Goal: Task Accomplishment & Management: Use online tool/utility

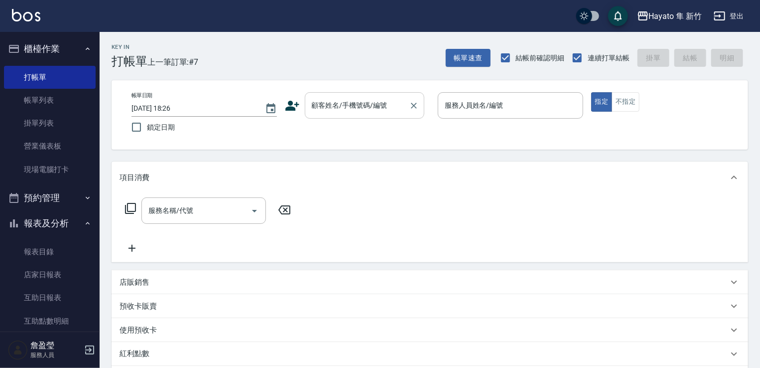
click at [341, 102] on input "顧客姓名/手機號碼/編號" at bounding box center [357, 105] width 96 height 17
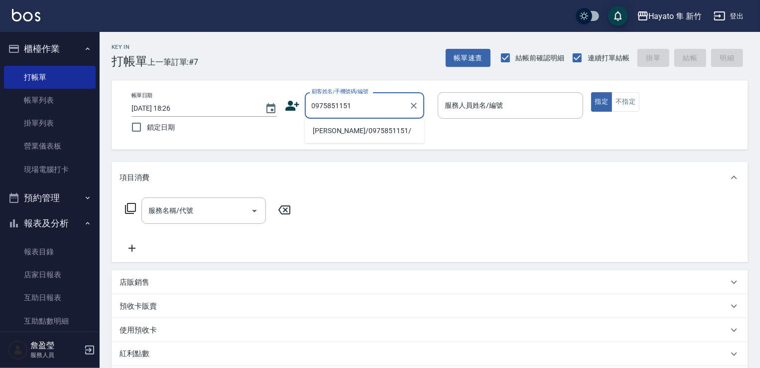
click at [333, 132] on li "[PERSON_NAME]/0975851151/" at bounding box center [365, 131] width 120 height 16
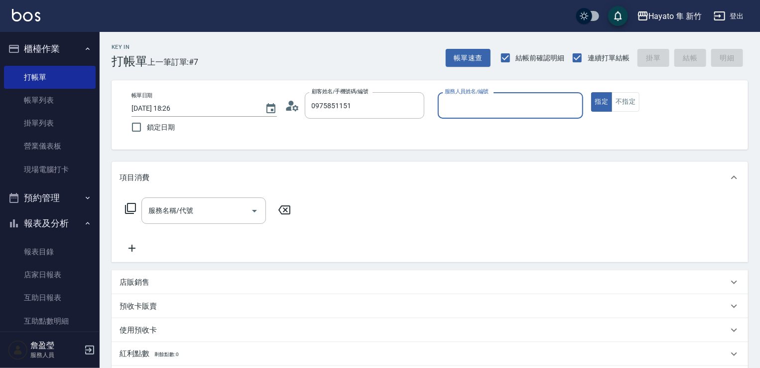
type input "[PERSON_NAME]/0975851151/"
type input "[PERSON_NAME](無代號)"
drag, startPoint x: 160, startPoint y: 214, endPoint x: 161, endPoint y: 204, distance: 10.1
click at [160, 213] on input "服務名稱/代號" at bounding box center [196, 210] width 101 height 17
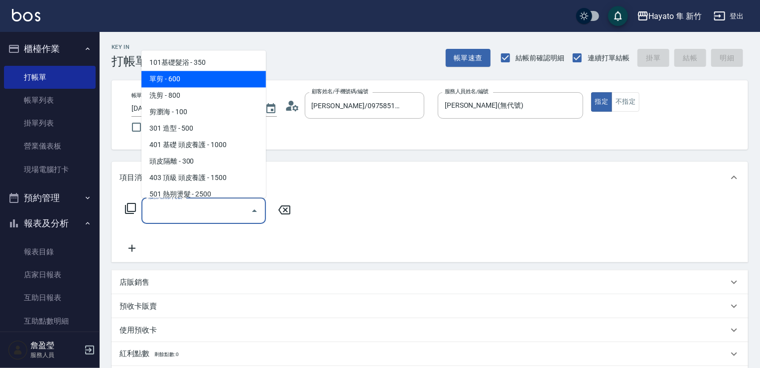
click at [159, 78] on span "單剪 - 600" at bounding box center [203, 79] width 125 height 16
type input "單剪(102)"
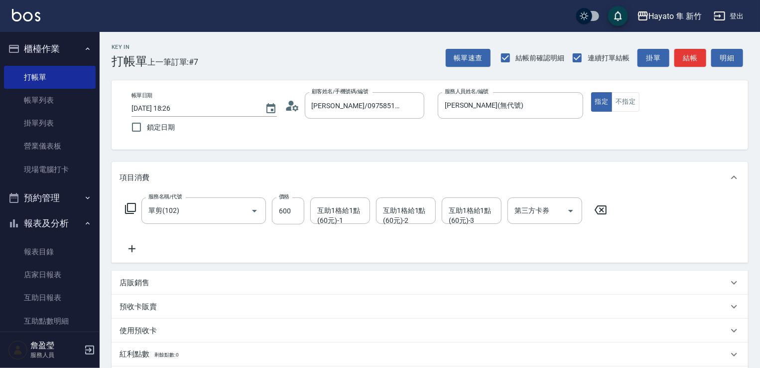
click at [132, 248] on icon at bounding box center [132, 249] width 25 height 12
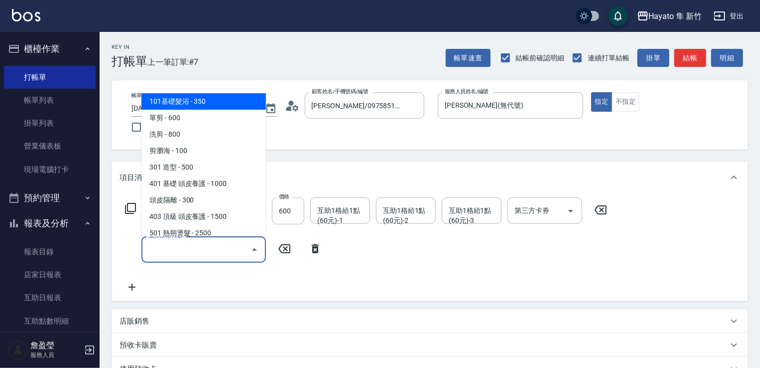
click at [186, 252] on input "服務名稱/代號" at bounding box center [196, 249] width 101 height 17
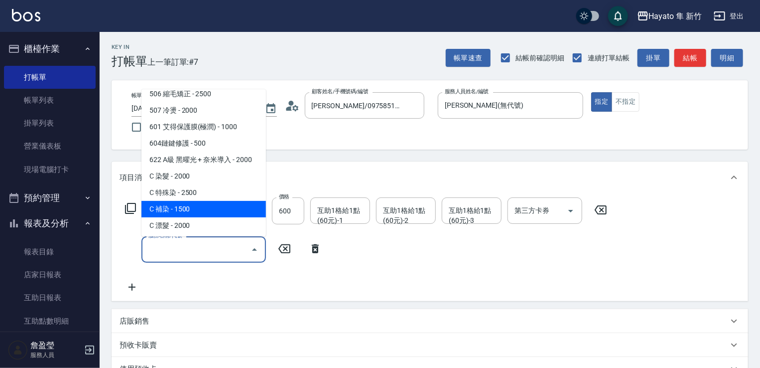
scroll to position [173, 0]
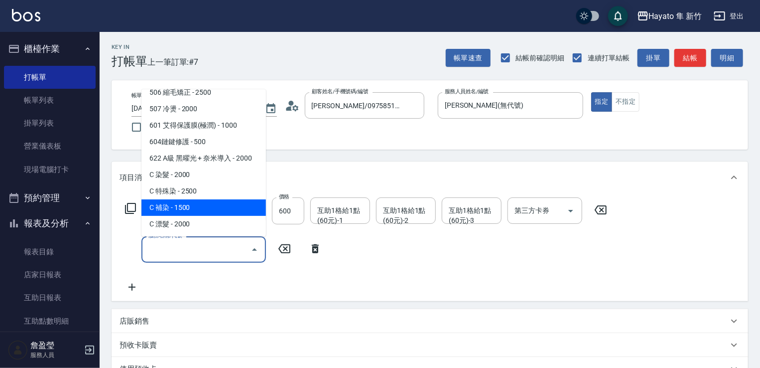
click at [183, 202] on span "C 補染 - 1500" at bounding box center [203, 207] width 125 height 16
type input "C 補染(704)"
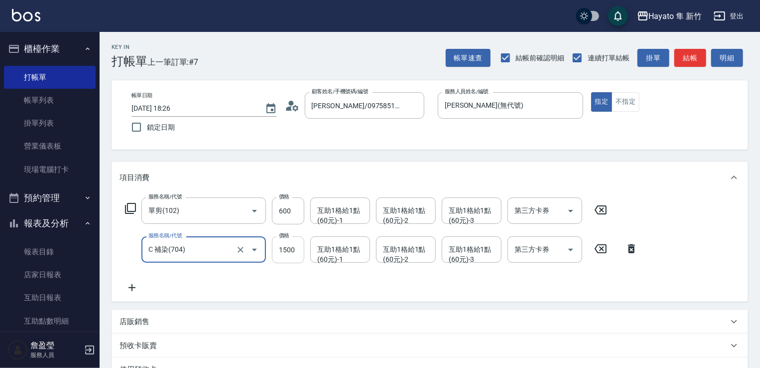
click at [288, 252] on input "1500" at bounding box center [288, 249] width 32 height 27
type input "1440"
click at [273, 286] on div "服務名稱/代號 單剪(102) 服務名稱/代號 價格 600 價格 互助1格給1點(60元)-1 互助1格給1點(60元)-1 互助1格給1點(60元)-2 …" at bounding box center [382, 245] width 525 height 96
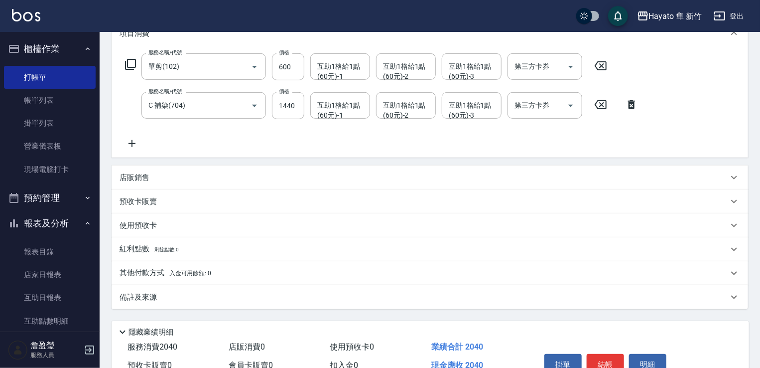
scroll to position [197, 0]
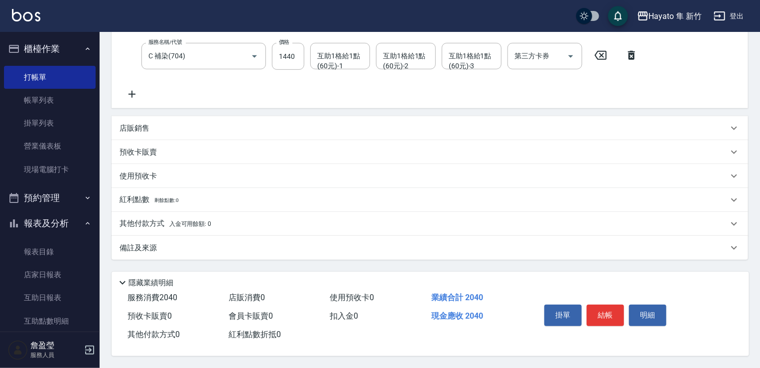
click at [251, 297] on span "店販消費 0" at bounding box center [247, 296] width 36 height 9
click at [227, 243] on div "備註及來源" at bounding box center [424, 248] width 609 height 10
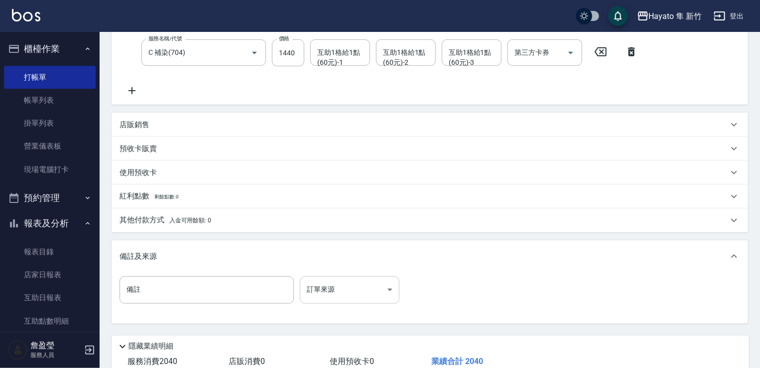
click at [335, 281] on body "Hayato 隼 新竹 登出 櫃檯作業 打帳單 帳單列表 掛單列表 營業儀表板 現場電腦打卡 預約管理 預約管理 報表及分析 報表目錄 店家日報表 互助日報表…" at bounding box center [380, 117] width 760 height 628
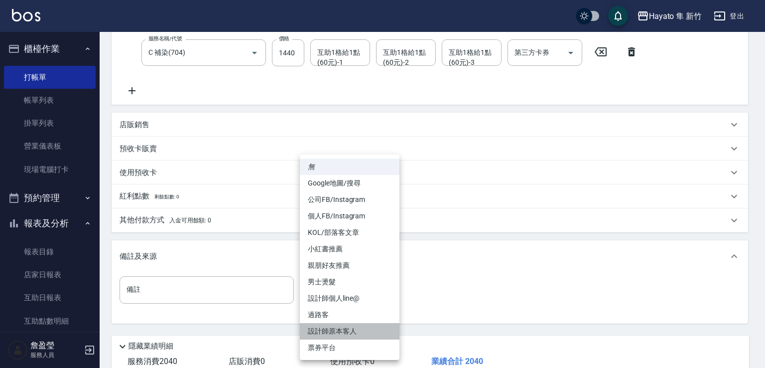
click at [332, 324] on li "設計師原本客人" at bounding box center [350, 331] width 100 height 16
type input "設計師原本客人"
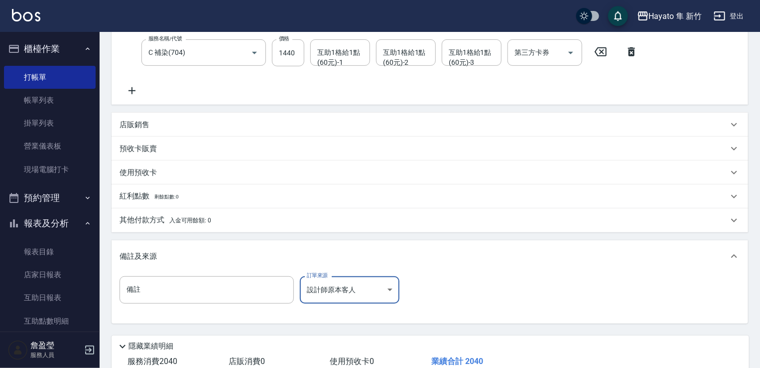
click at [183, 225] on p "其他付款方式 入金可用餘額: 0" at bounding box center [166, 220] width 92 height 11
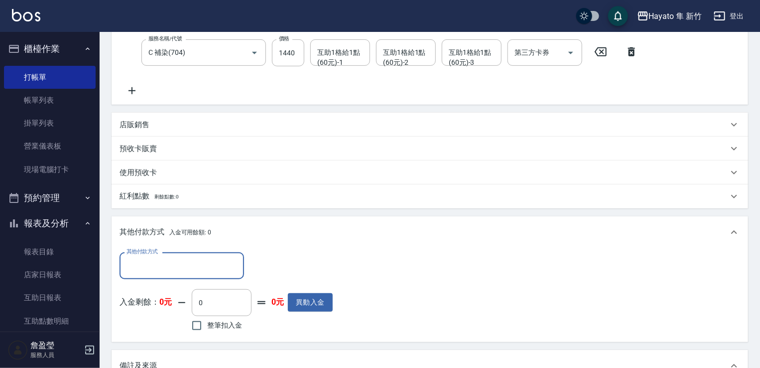
scroll to position [0, 0]
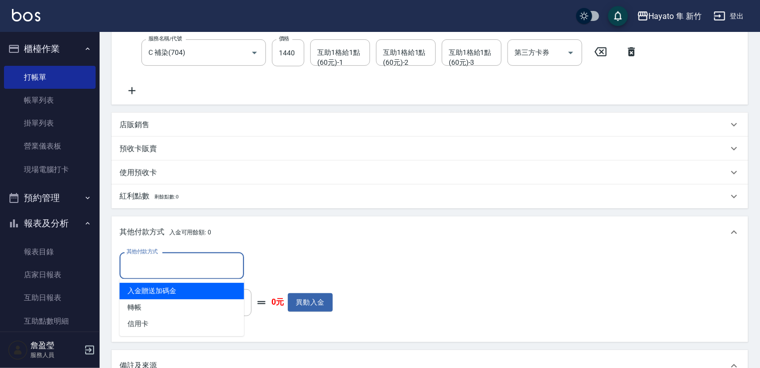
click at [179, 267] on input "其他付款方式" at bounding box center [182, 265] width 116 height 17
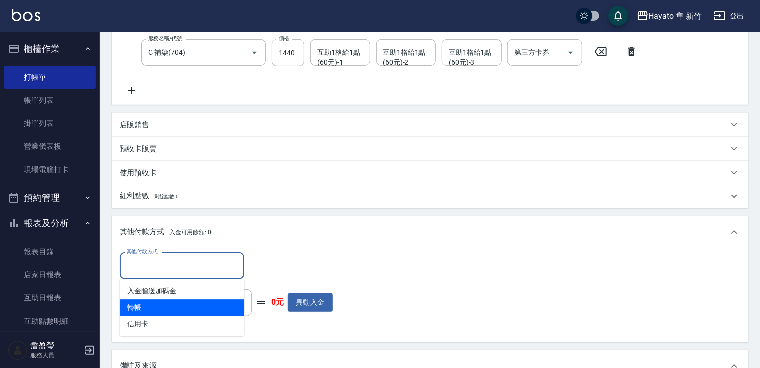
click at [164, 304] on span "轉帳" at bounding box center [182, 307] width 125 height 16
type input "轉帳"
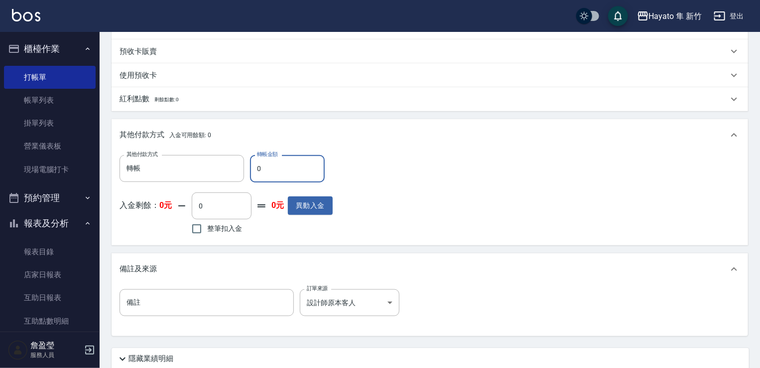
scroll to position [296, 0]
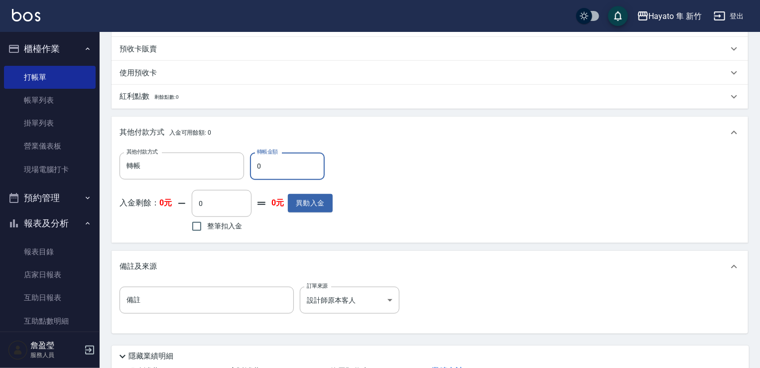
click at [271, 176] on input "0" at bounding box center [287, 165] width 75 height 27
click at [270, 169] on input "0" at bounding box center [287, 165] width 75 height 27
type input "2040"
drag, startPoint x: 438, startPoint y: 142, endPoint x: 406, endPoint y: 175, distance: 46.2
click at [424, 158] on div "其他付款方式 入金可用餘額: 0 其他付款方式 轉帳 其他付款方式 轉帳金額 2040 轉帳金額 入金剩餘： 0元 0 ​ 整筆扣入金 0元 異動入金" at bounding box center [430, 180] width 637 height 126
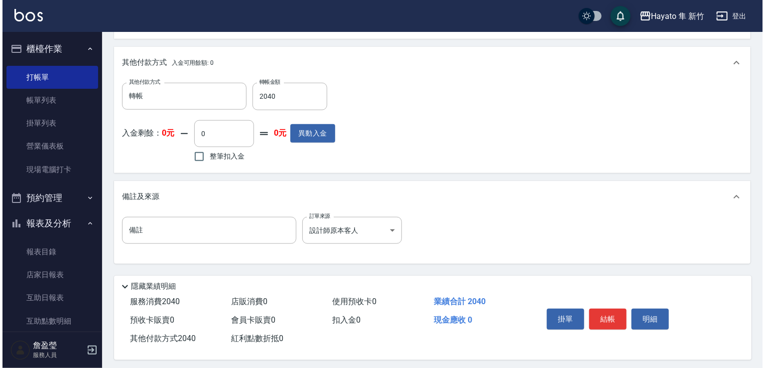
scroll to position [373, 0]
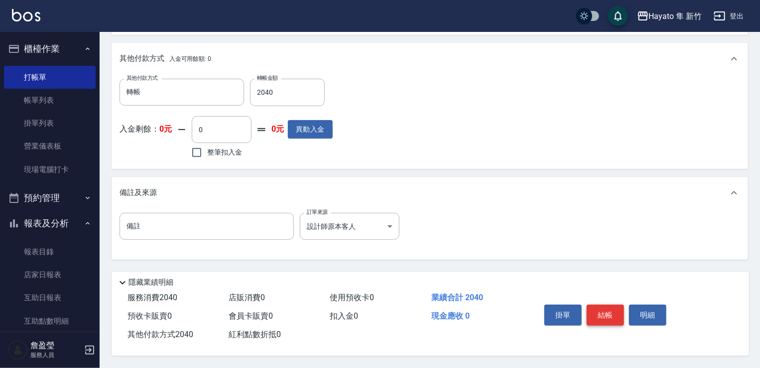
click at [605, 307] on button "結帳" at bounding box center [605, 314] width 37 height 21
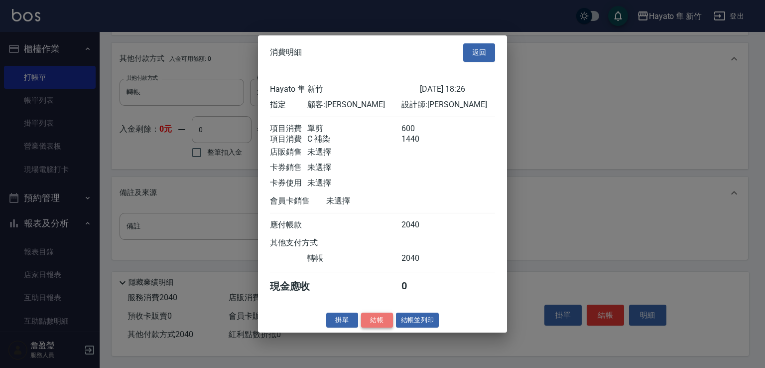
click at [378, 326] on button "結帳" at bounding box center [377, 319] width 32 height 15
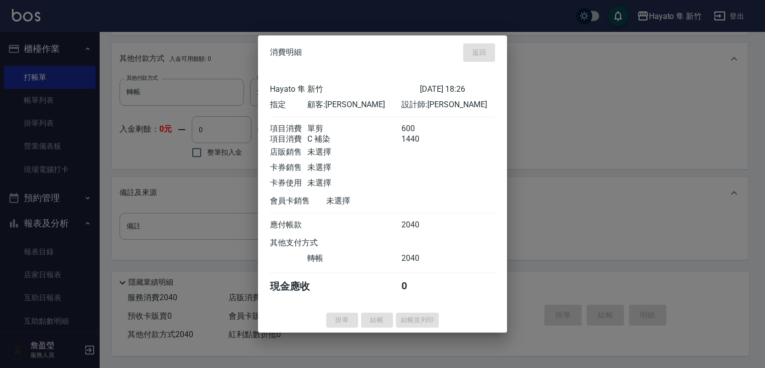
type input "[DATE] 19:02"
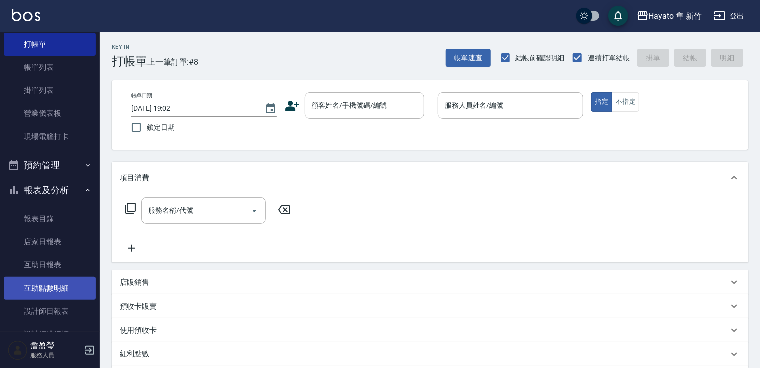
scroll to position [50, 0]
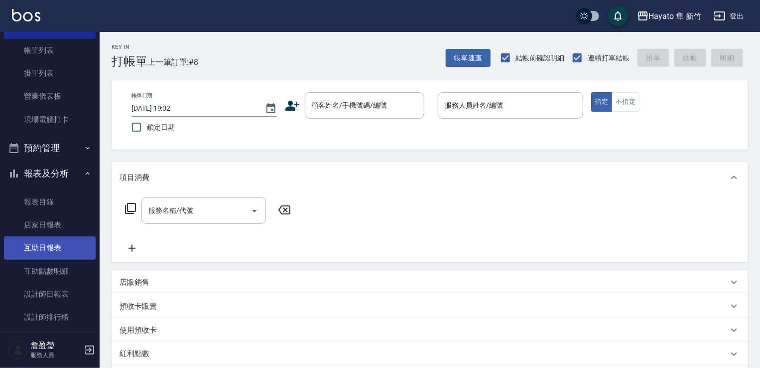
click at [40, 244] on link "互助日報表" at bounding box center [50, 247] width 92 height 23
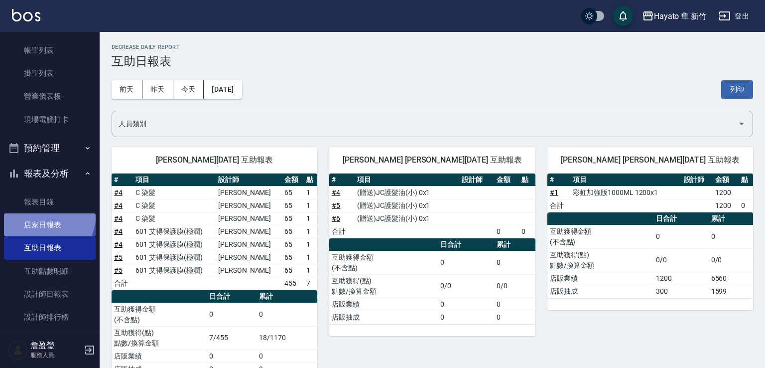
click at [40, 214] on link "店家日報表" at bounding box center [50, 224] width 92 height 23
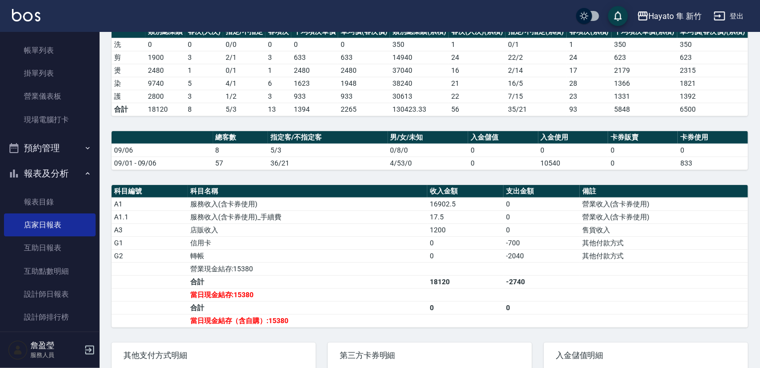
scroll to position [100, 0]
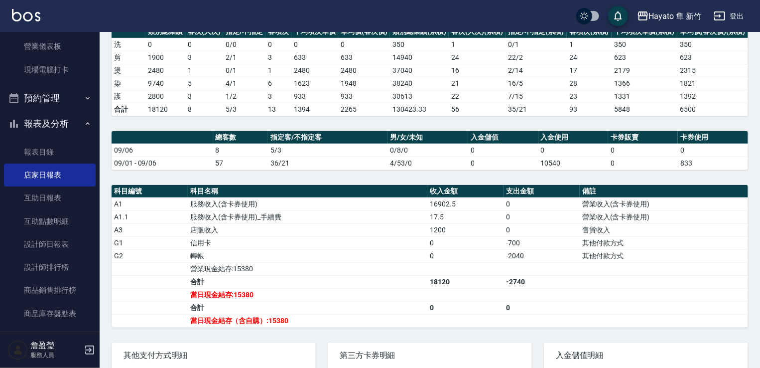
click at [37, 263] on link "設計師排行榜" at bounding box center [50, 267] width 92 height 23
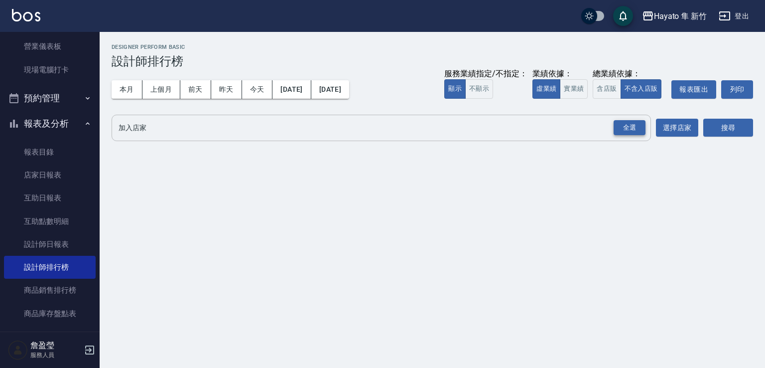
click at [636, 129] on div "全選" at bounding box center [630, 127] width 32 height 15
click at [721, 122] on button "搜尋" at bounding box center [728, 128] width 50 height 18
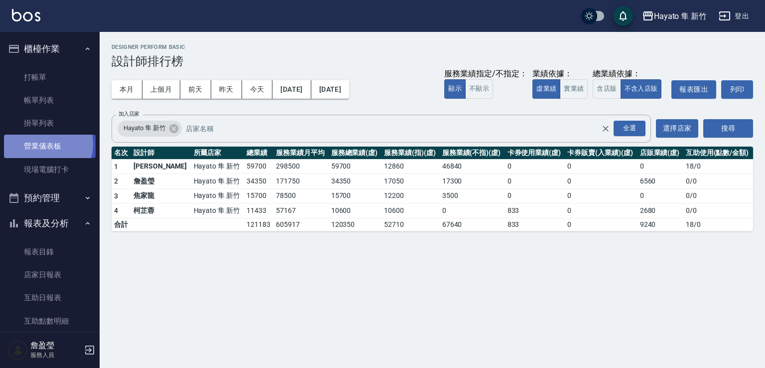
click at [45, 144] on link "營業儀表板" at bounding box center [50, 146] width 92 height 23
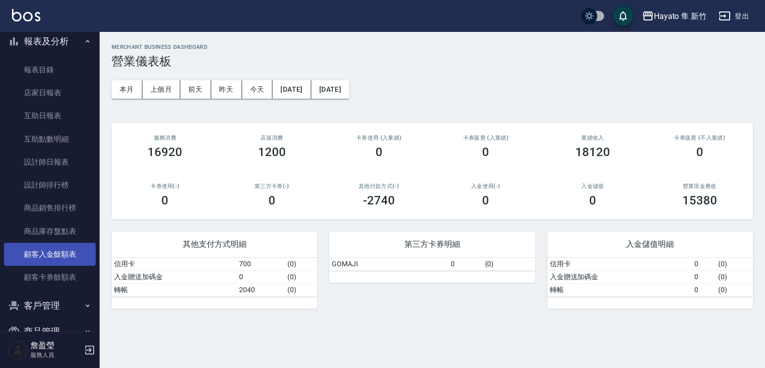
scroll to position [232, 0]
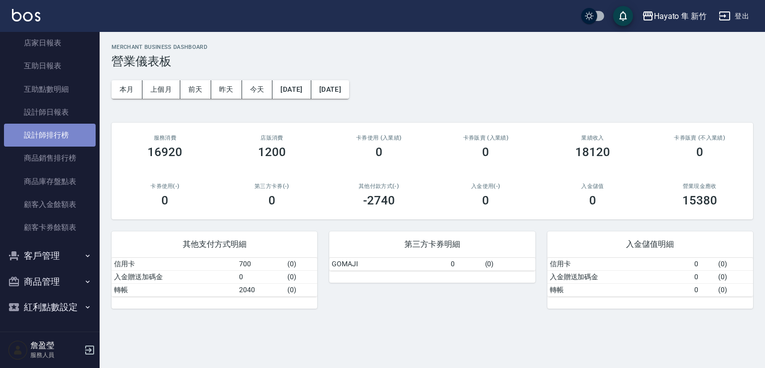
click at [54, 131] on link "設計師排行榜" at bounding box center [50, 135] width 92 height 23
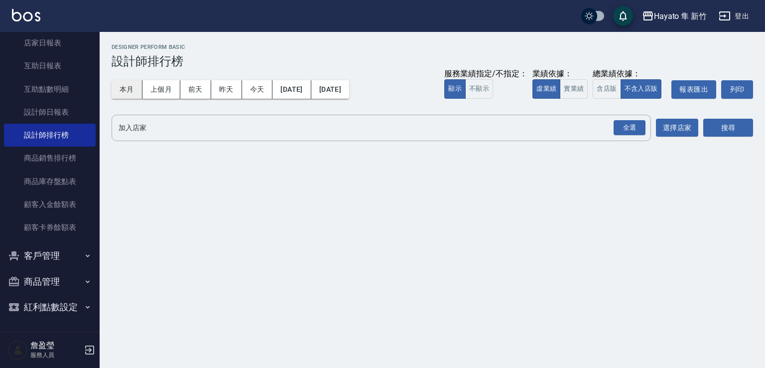
click at [126, 88] on button "本月" at bounding box center [127, 89] width 31 height 18
click at [640, 125] on div "全選" at bounding box center [630, 127] width 32 height 15
click at [731, 125] on button "搜尋" at bounding box center [728, 128] width 50 height 18
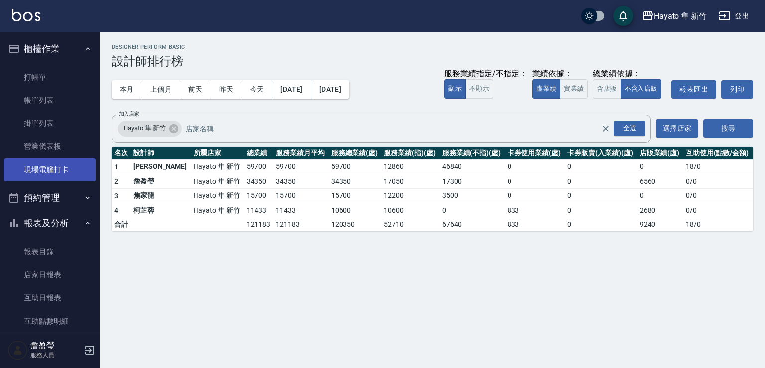
click at [69, 168] on link "現場電腦打卡" at bounding box center [50, 169] width 92 height 23
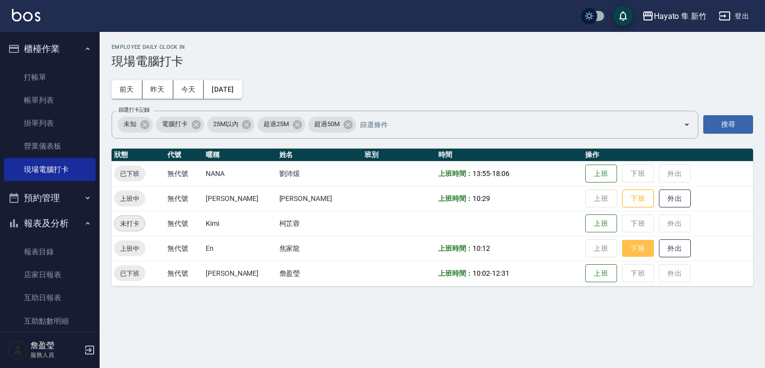
click at [622, 254] on button "下班" at bounding box center [638, 248] width 32 height 17
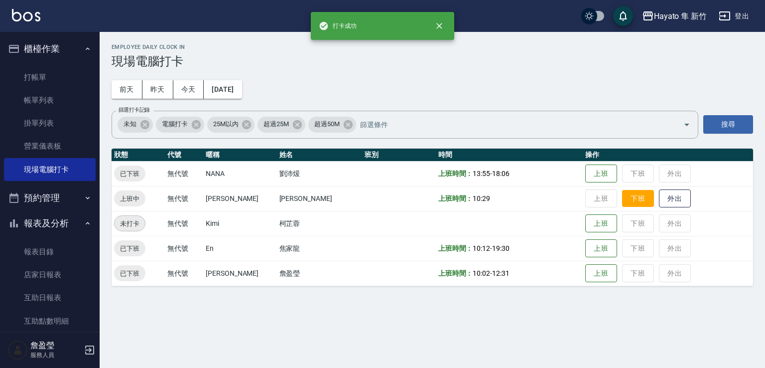
click at [622, 201] on button "下班" at bounding box center [638, 198] width 32 height 17
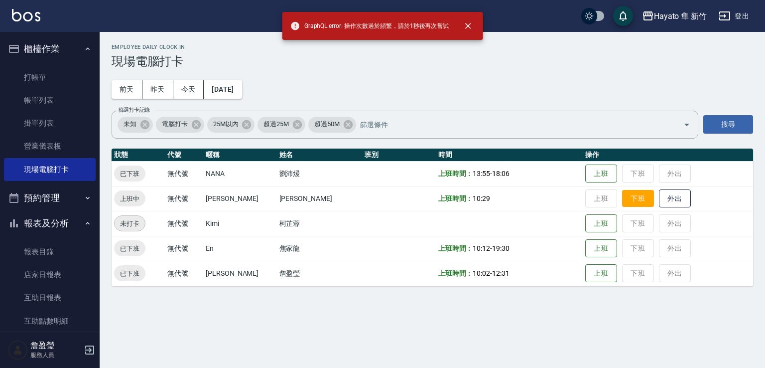
click at [630, 202] on button "下班" at bounding box center [638, 198] width 32 height 17
